Goal: Task Accomplishment & Management: Complete application form

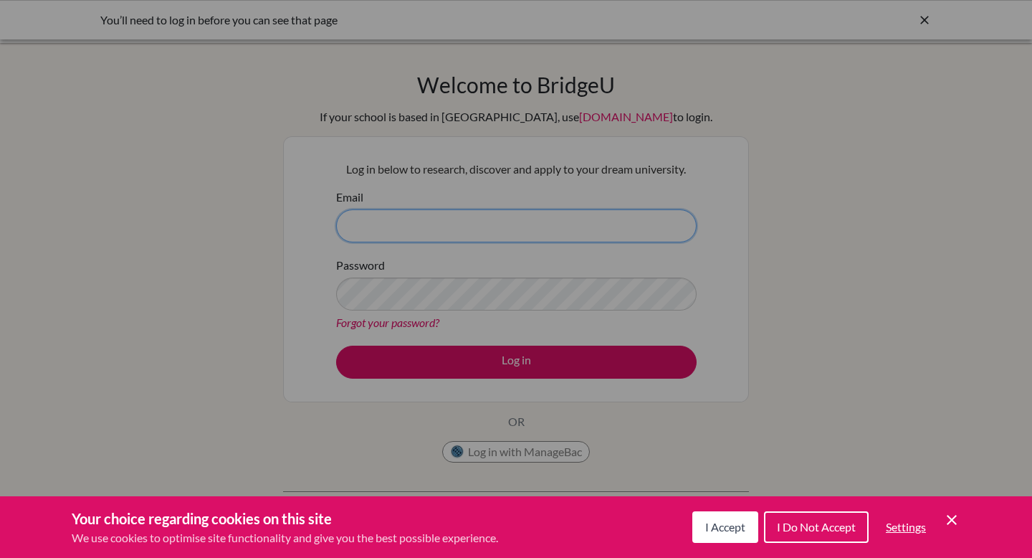
type input "[EMAIL_ADDRESS][DOMAIN_NAME]"
click at [726, 520] on span "I Accept" at bounding box center [725, 527] width 40 height 14
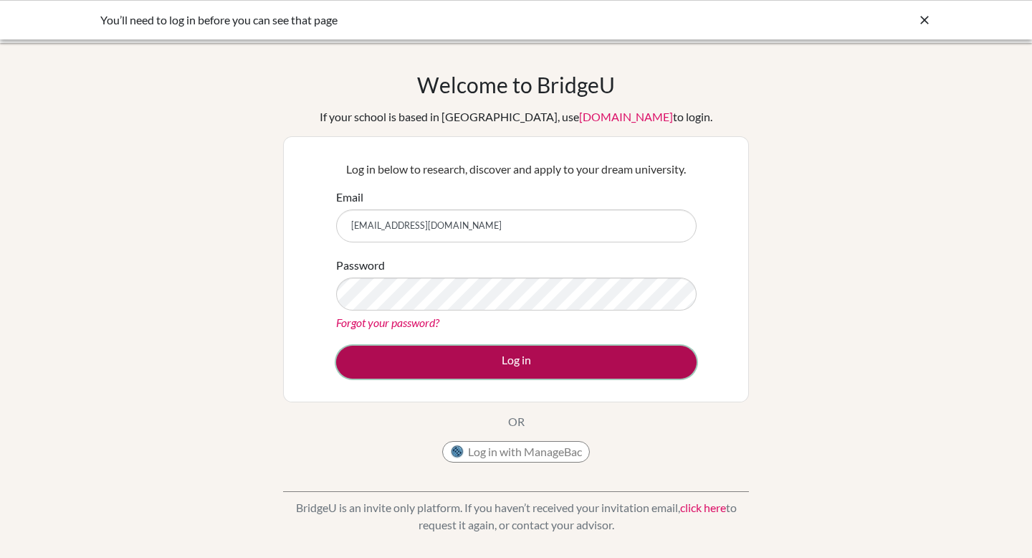
click at [537, 371] on button "Log in" at bounding box center [516, 362] width 361 height 33
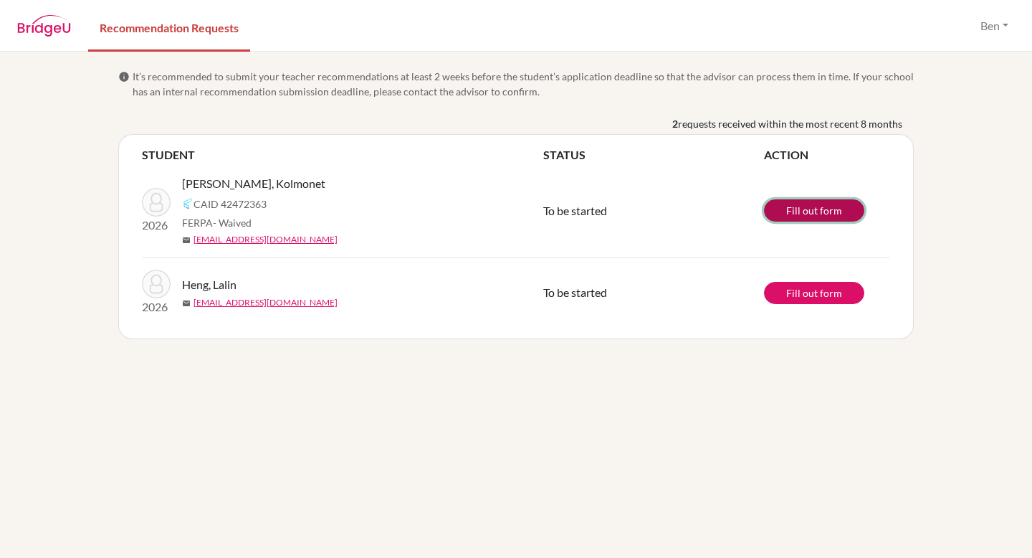
click at [801, 211] on link "Fill out form" at bounding box center [814, 210] width 100 height 22
